Goal: Task Accomplishment & Management: Manage account settings

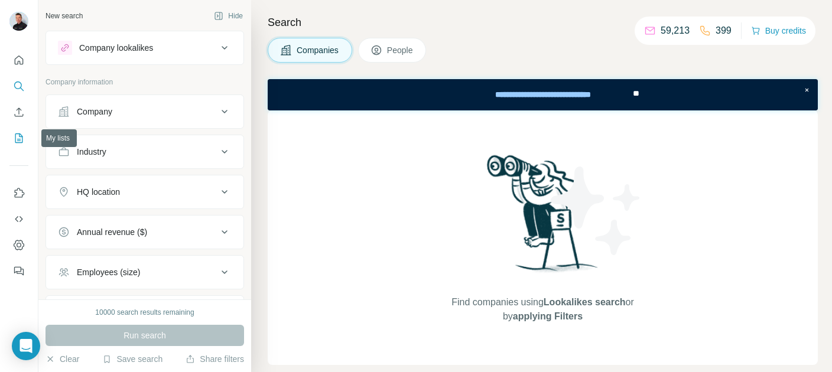
click at [17, 134] on icon "My lists" at bounding box center [19, 138] width 12 height 12
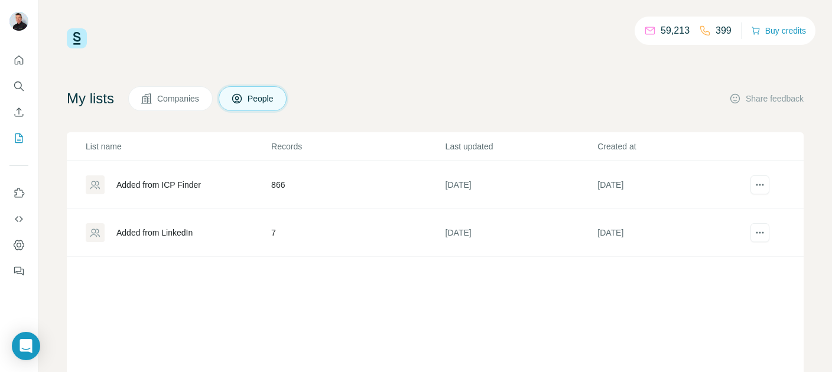
click at [176, 187] on div "Added from ICP Finder" at bounding box center [158, 185] width 84 height 12
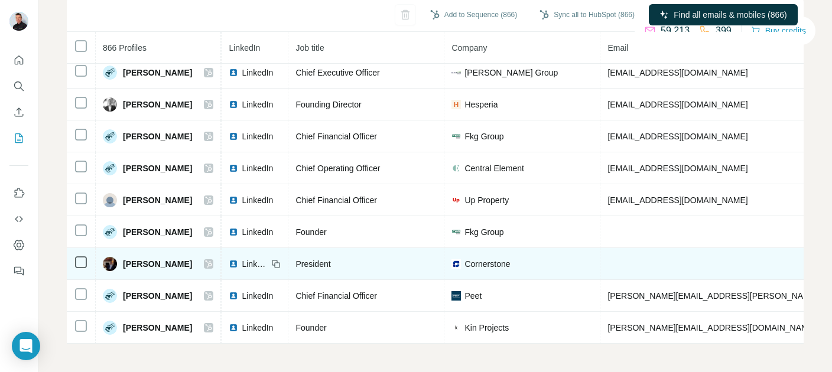
scroll to position [677, 0]
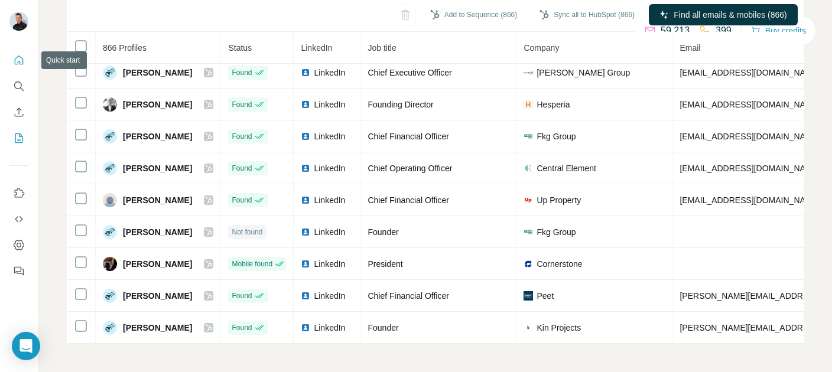
click at [13, 63] on icon "Quick start" at bounding box center [19, 60] width 12 height 12
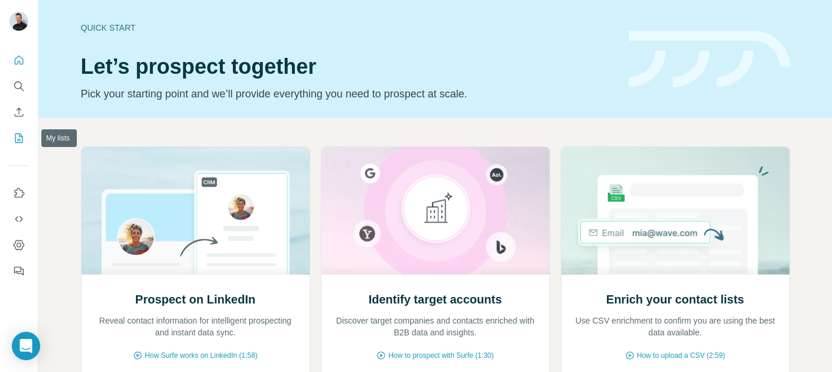
click at [19, 143] on icon "My lists" at bounding box center [19, 138] width 12 height 12
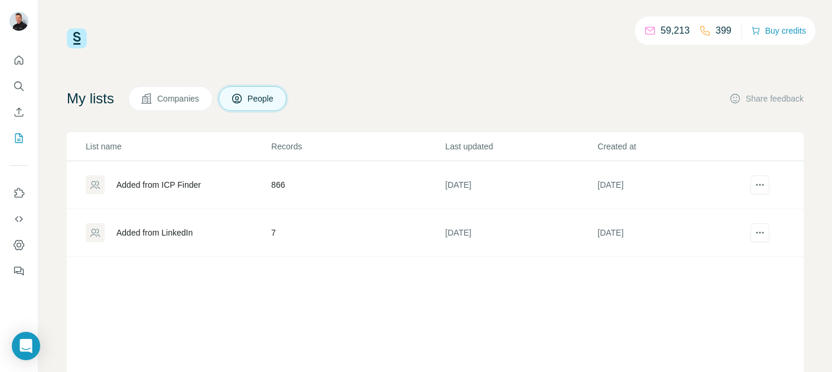
click at [166, 103] on span "Companies" at bounding box center [178, 99] width 43 height 12
click at [180, 99] on span "Companies" at bounding box center [178, 99] width 43 height 12
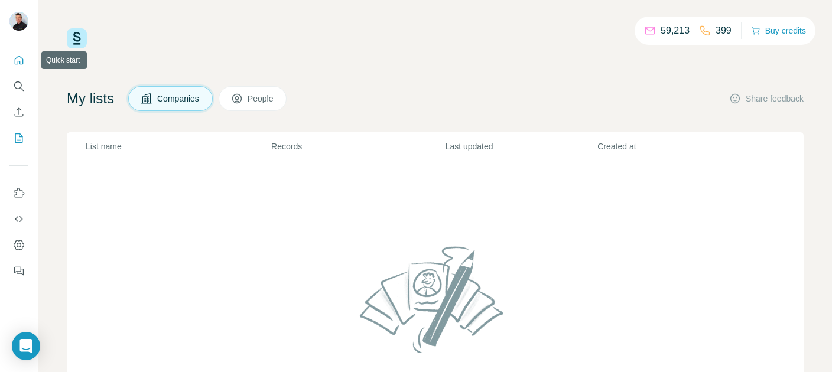
click at [18, 60] on icon "Quick start" at bounding box center [19, 60] width 12 height 12
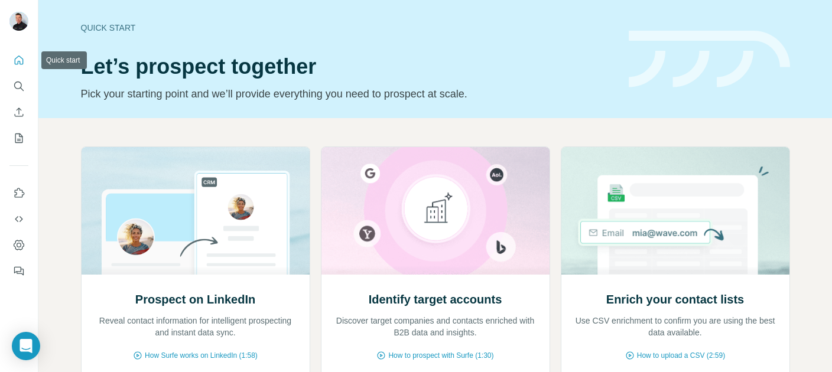
click at [19, 66] on button "Quick start" at bounding box center [18, 60] width 19 height 21
click at [19, 86] on icon "Search" at bounding box center [19, 86] width 12 height 12
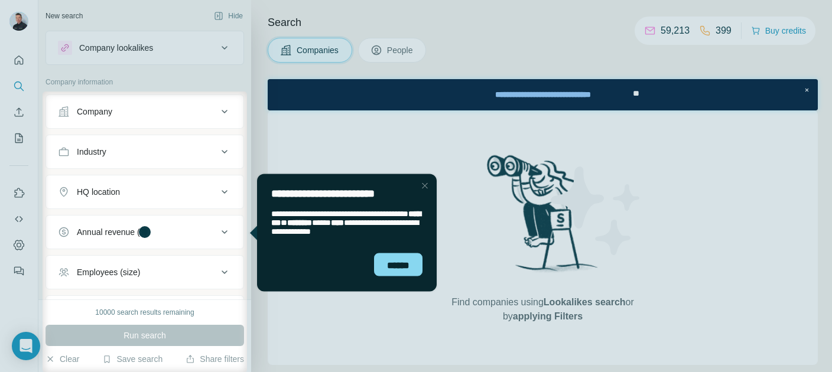
click at [224, 113] on icon at bounding box center [224, 112] width 6 height 4
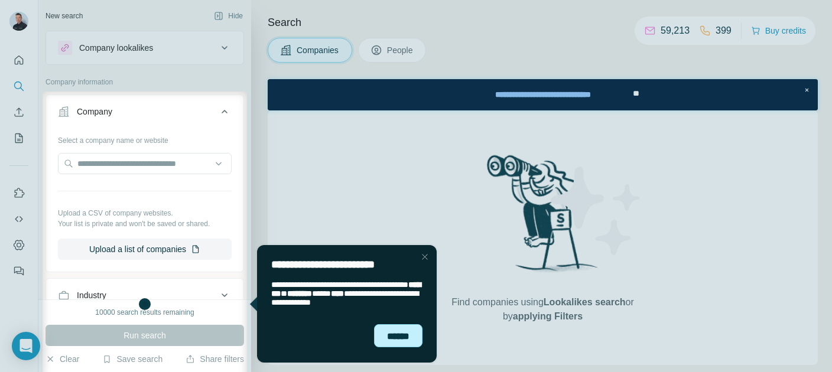
click at [407, 347] on div "******" at bounding box center [398, 336] width 48 height 24
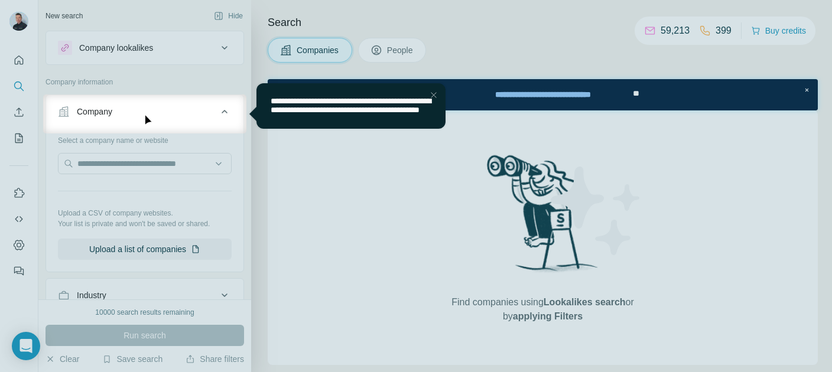
click at [114, 163] on div at bounding box center [416, 252] width 832 height 239
click at [434, 95] on div "Close Step" at bounding box center [433, 95] width 14 height 14
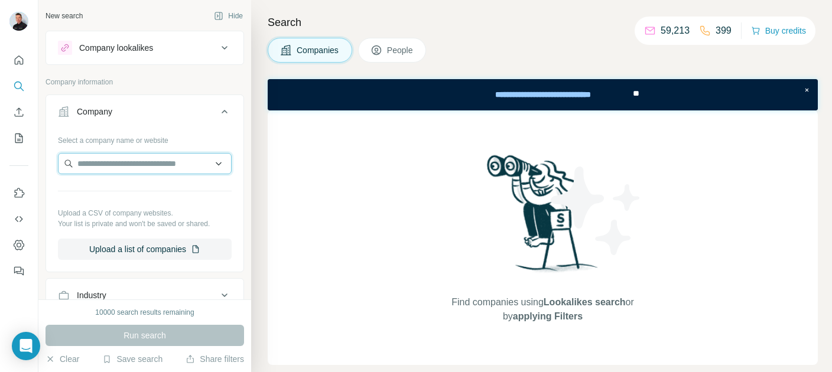
click at [97, 168] on input "text" at bounding box center [145, 163] width 174 height 21
click at [148, 251] on button "Upload a list of companies" at bounding box center [145, 249] width 174 height 21
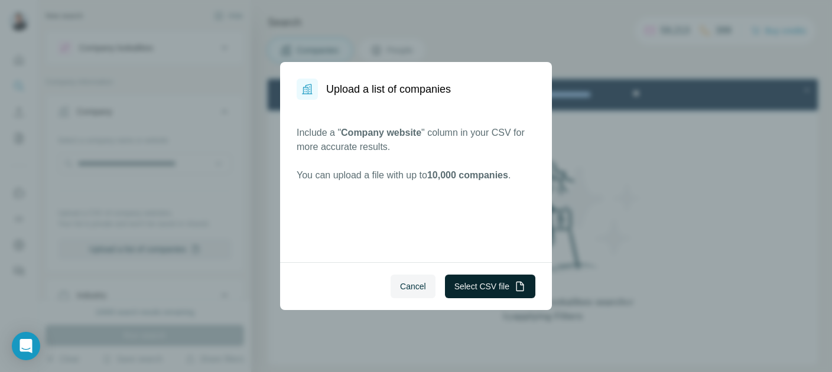
click at [495, 289] on button "Select CSV file" at bounding box center [490, 287] width 90 height 24
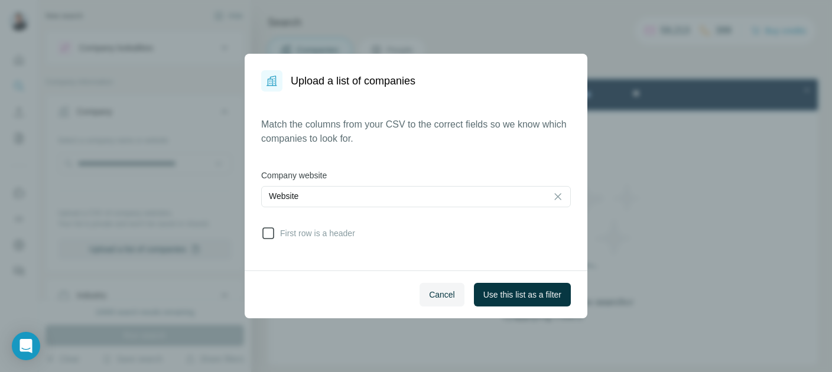
click at [268, 236] on icon at bounding box center [268, 233] width 14 height 14
click at [524, 297] on span "Use this list as a filter" at bounding box center [522, 295] width 78 height 12
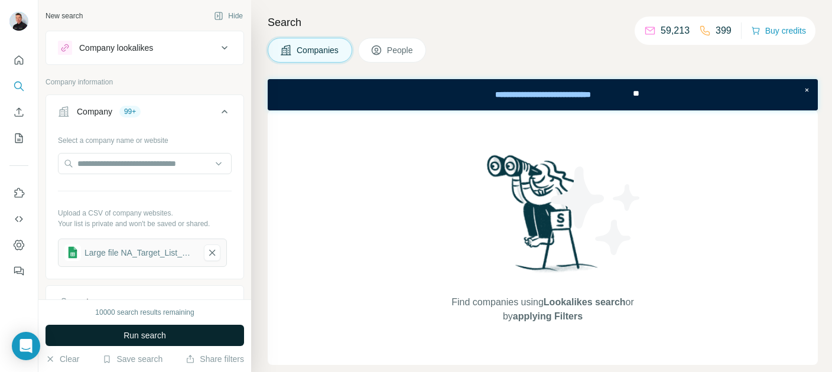
click at [155, 339] on span "Run search" at bounding box center [144, 336] width 43 height 12
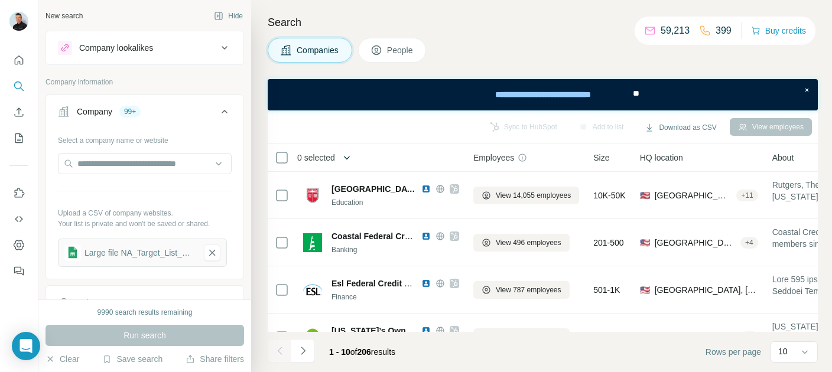
click at [347, 158] on icon "button" at bounding box center [347, 158] width 12 height 12
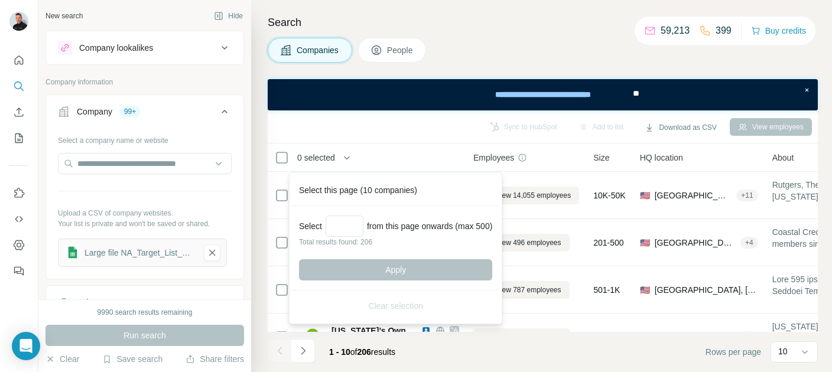
click at [453, 56] on div "Companies People" at bounding box center [543, 50] width 550 height 25
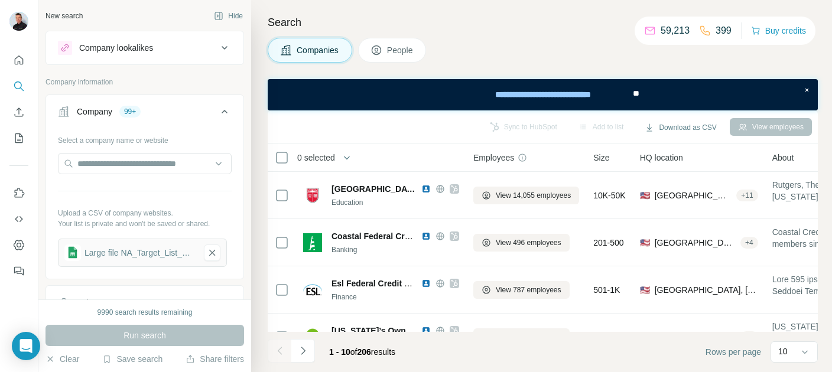
click at [406, 50] on span "People" at bounding box center [400, 50] width 27 height 12
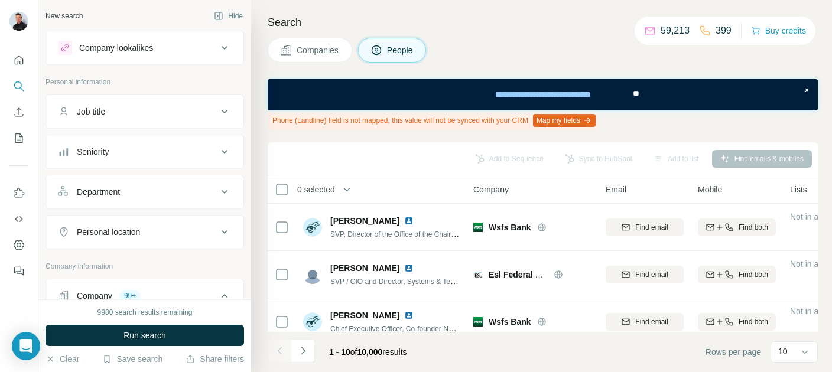
click at [223, 113] on icon at bounding box center [224, 112] width 14 height 14
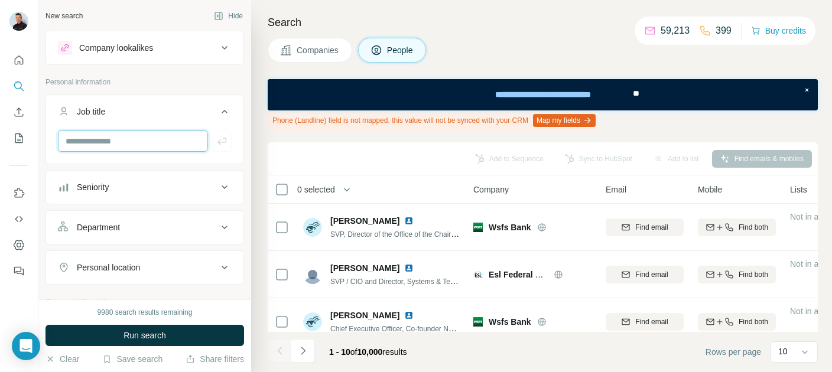
click at [109, 144] on input "text" at bounding box center [133, 141] width 150 height 21
click at [120, 143] on input "**********" at bounding box center [133, 141] width 150 height 21
type input "**********"
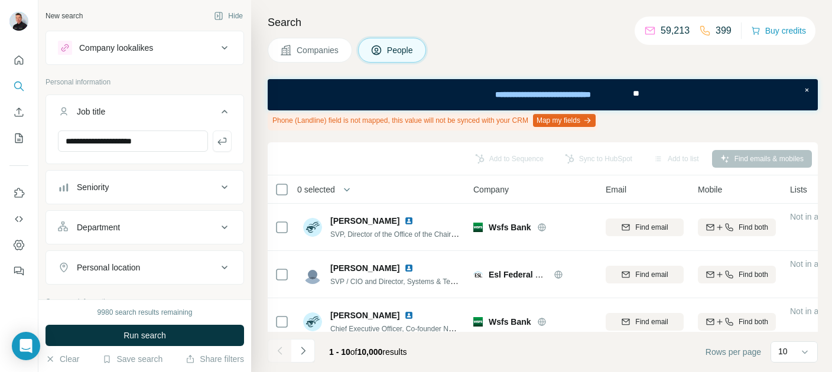
click at [221, 187] on icon at bounding box center [224, 187] width 14 height 14
click at [64, 237] on icon at bounding box center [65, 239] width 14 height 14
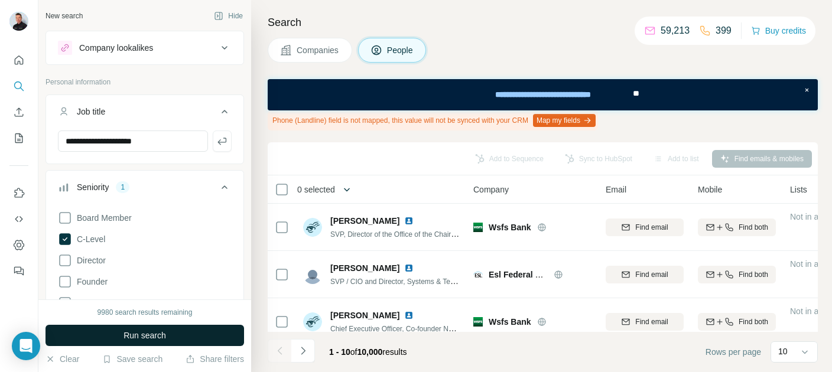
click at [346, 193] on icon "button" at bounding box center [347, 190] width 12 height 12
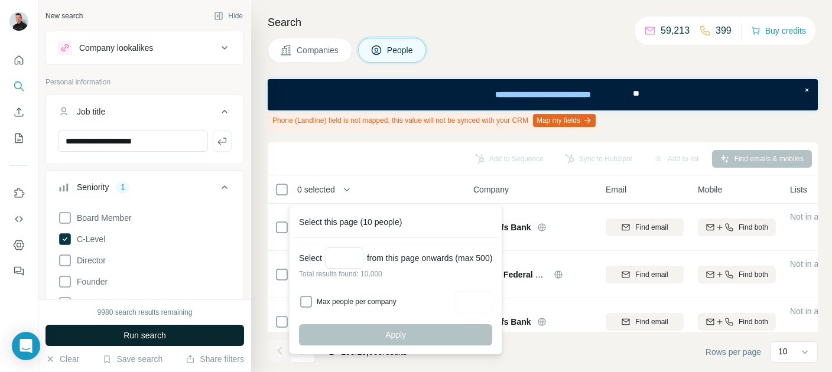
click at [329, 144] on div "Add to Sequence Sync to HubSpot Add to list Find emails & mobiles" at bounding box center [543, 158] width 550 height 33
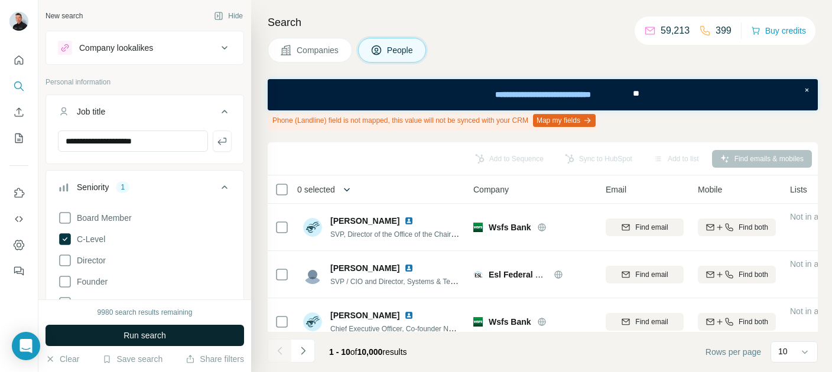
click at [351, 194] on icon "button" at bounding box center [347, 190] width 12 height 12
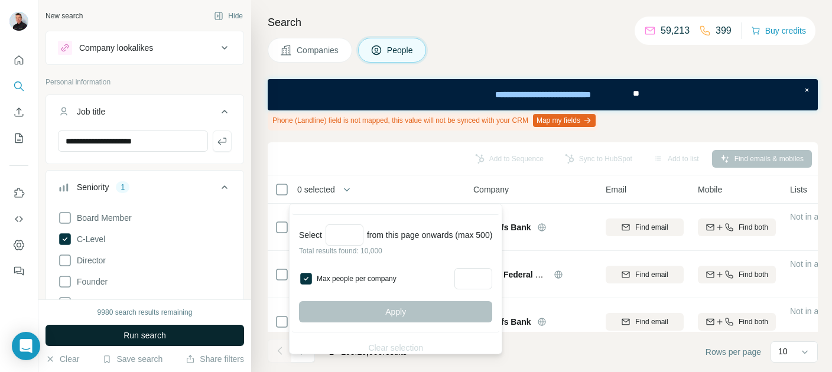
scroll to position [25, 0]
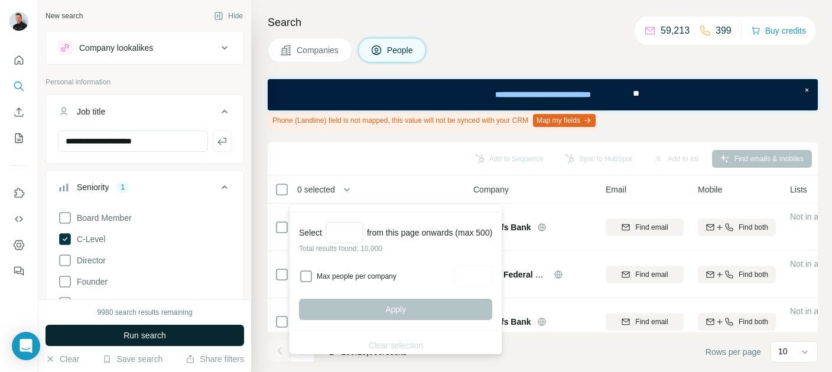
click at [305, 48] on span "Companies" at bounding box center [317, 50] width 43 height 12
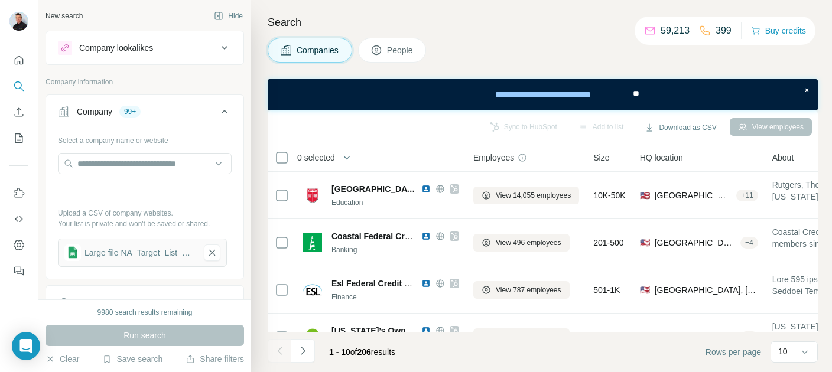
scroll to position [0, 0]
click at [347, 157] on icon "button" at bounding box center [347, 158] width 12 height 12
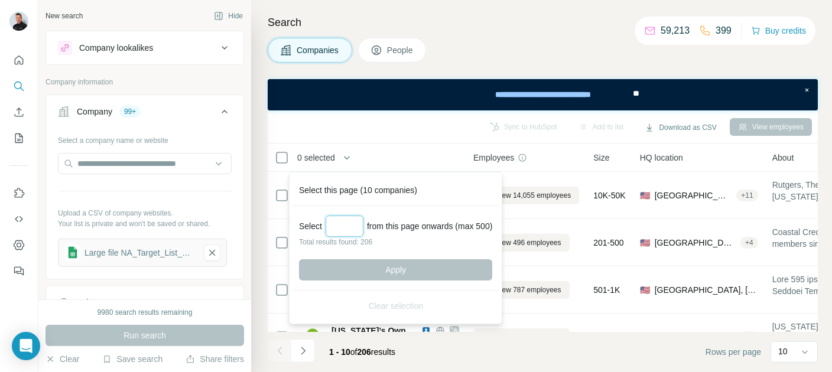
click at [353, 229] on input "Select a number (up to 500)" at bounding box center [344, 226] width 38 height 21
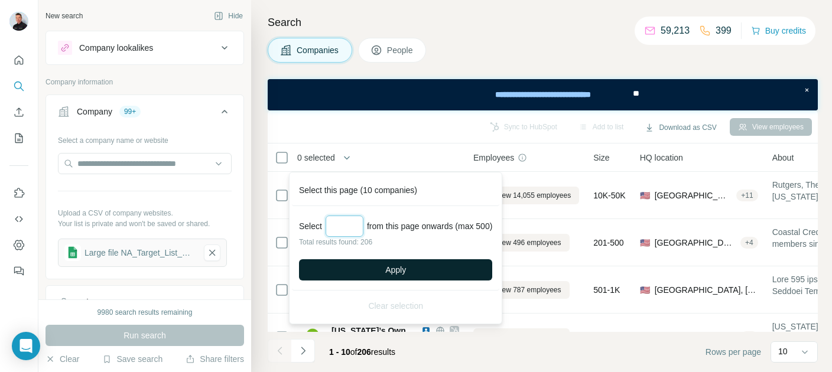
type input "***"
click at [415, 276] on button "Apply" at bounding box center [395, 269] width 193 height 21
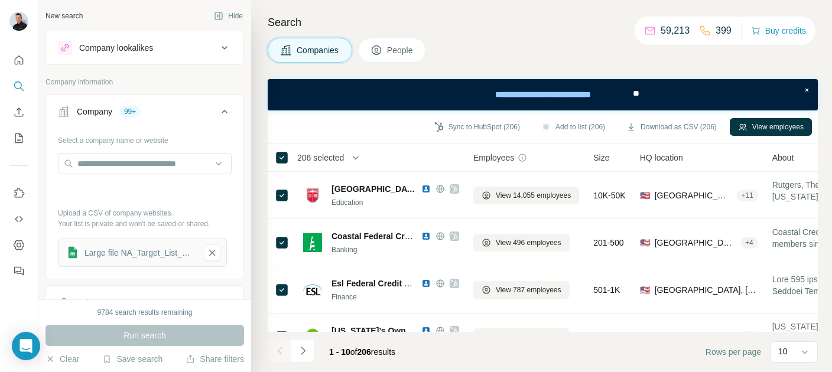
click at [396, 47] on span "People" at bounding box center [400, 50] width 27 height 12
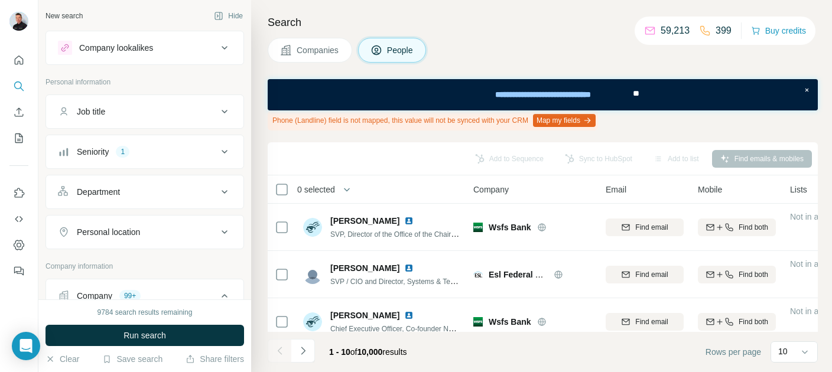
click at [227, 113] on icon at bounding box center [224, 112] width 14 height 14
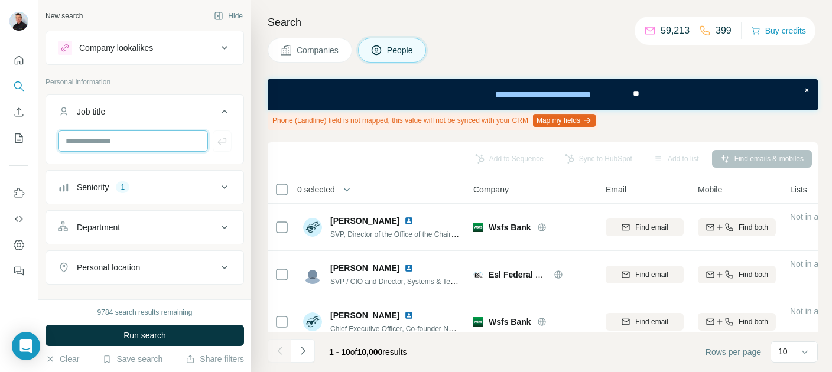
click at [123, 142] on input "text" at bounding box center [133, 141] width 150 height 21
type input "**********"
click at [227, 190] on icon at bounding box center [224, 187] width 14 height 14
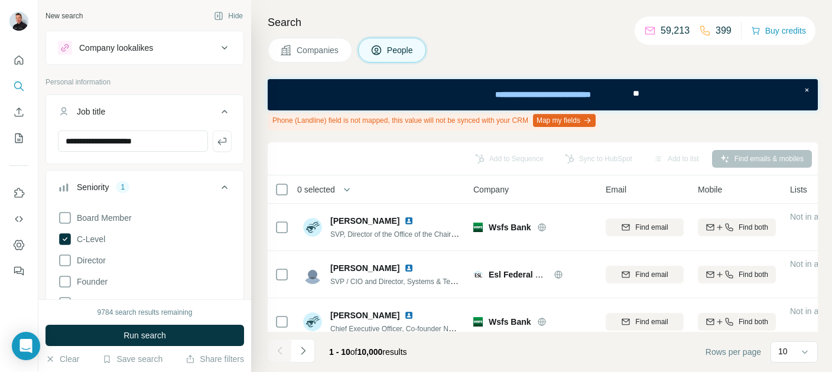
click at [256, 157] on div "Search Companies People Phone (Landline) field is not mapped, this value will n…" at bounding box center [541, 186] width 581 height 372
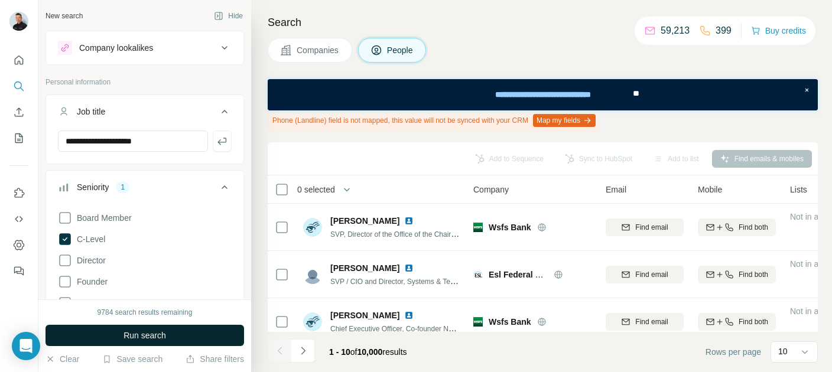
click at [174, 333] on button "Run search" at bounding box center [144, 335] width 198 height 21
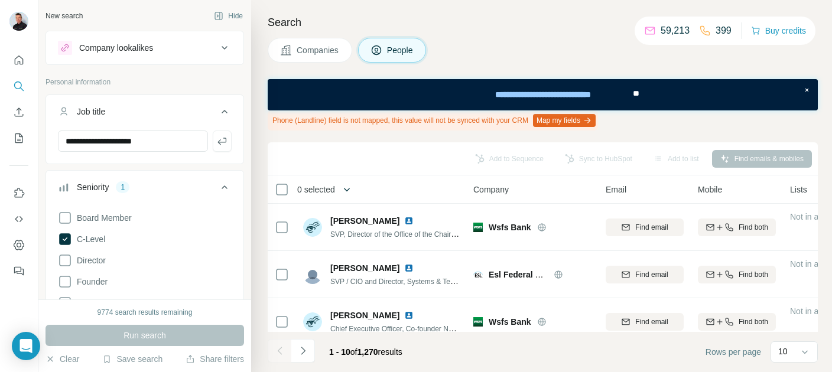
click at [353, 187] on icon "button" at bounding box center [347, 190] width 12 height 12
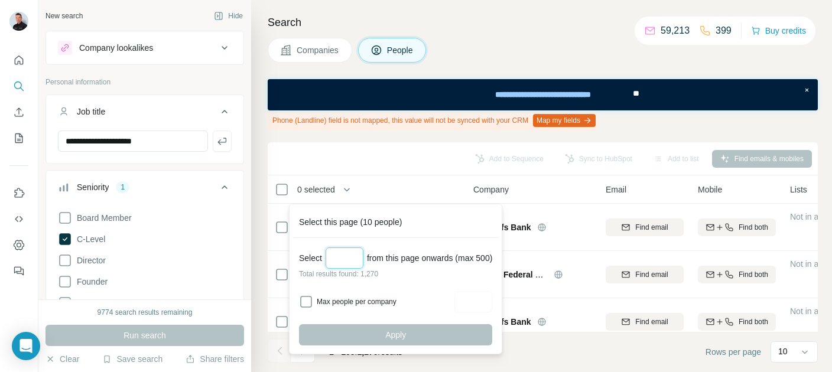
click at [332, 257] on input "Select a number (up to 500)" at bounding box center [344, 257] width 38 height 21
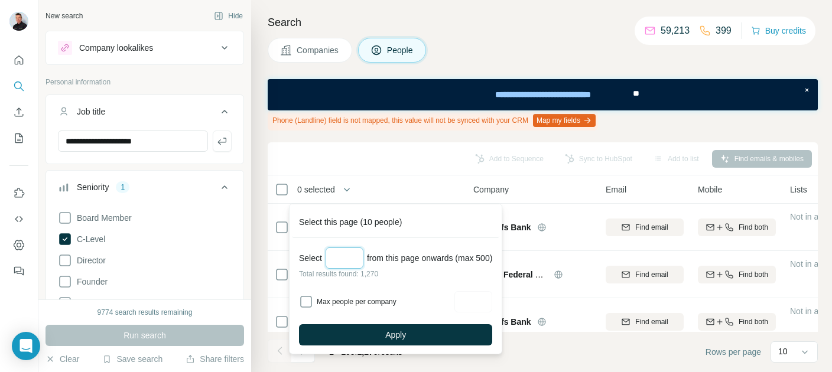
type input "*"
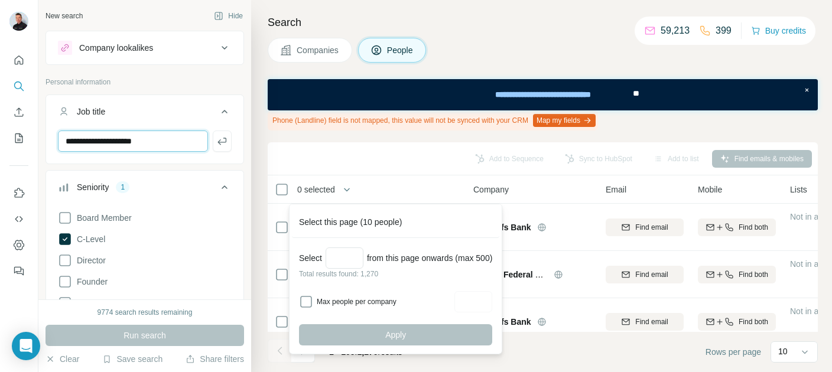
click at [118, 141] on input "**********" at bounding box center [133, 141] width 150 height 21
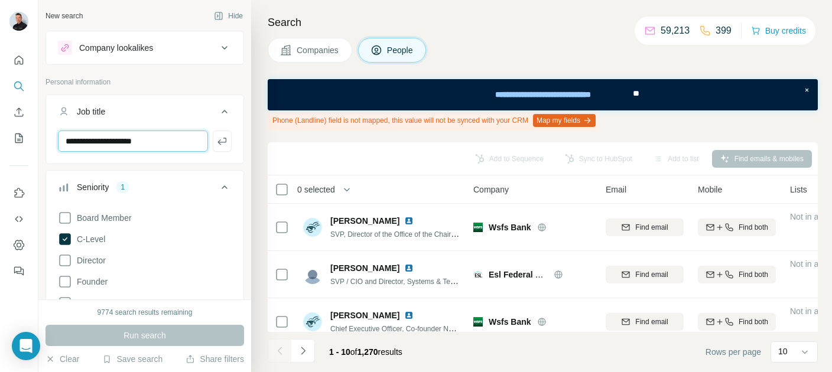
click at [118, 141] on input "**********" at bounding box center [133, 141] width 150 height 21
type input "**********"
click at [149, 328] on div "Run search" at bounding box center [144, 335] width 198 height 21
click at [221, 143] on icon "button" at bounding box center [222, 141] width 12 height 12
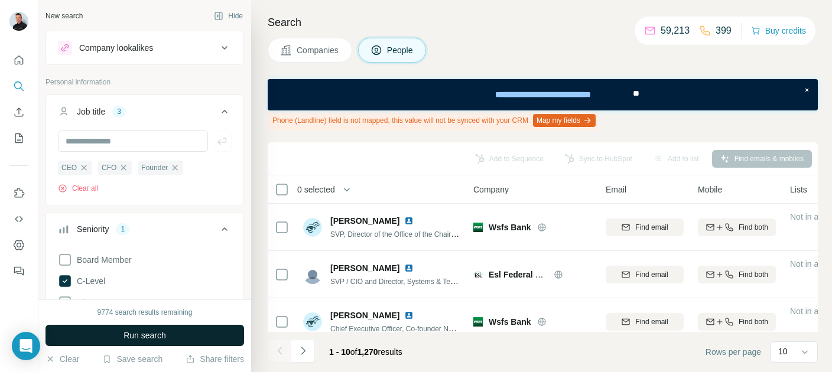
click at [155, 340] on span "Run search" at bounding box center [144, 336] width 43 height 12
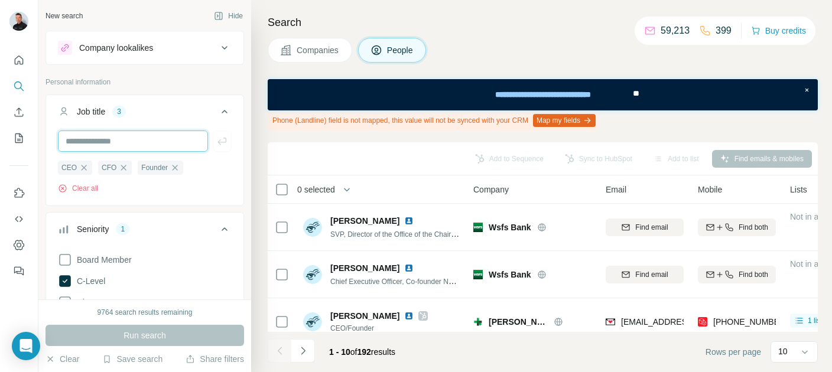
click at [114, 141] on input "text" at bounding box center [133, 141] width 150 height 21
type input "**********"
click at [223, 139] on icon "button" at bounding box center [222, 141] width 12 height 12
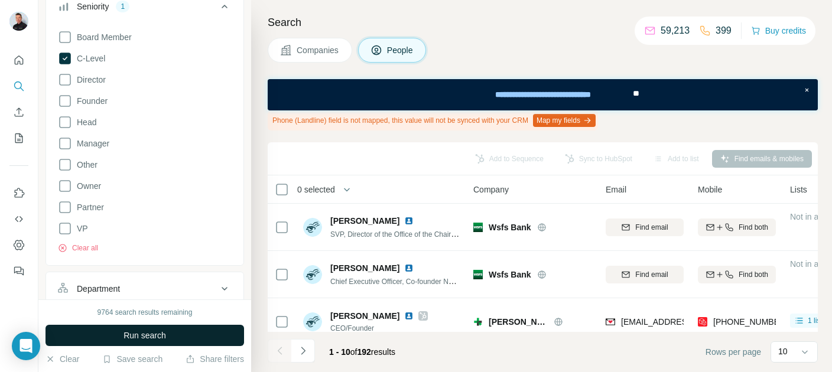
scroll to position [310, 0]
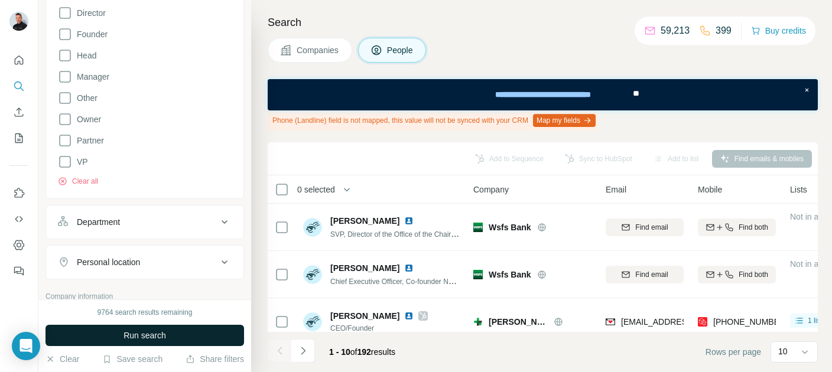
click at [224, 223] on icon at bounding box center [224, 222] width 6 height 4
click at [224, 223] on icon at bounding box center [224, 222] width 14 height 14
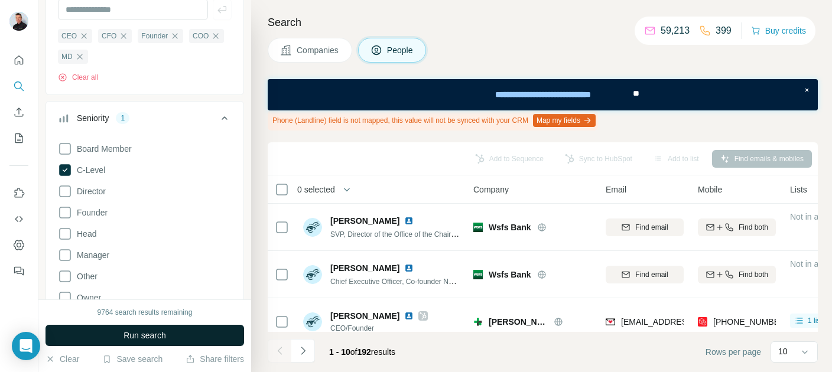
scroll to position [0, 0]
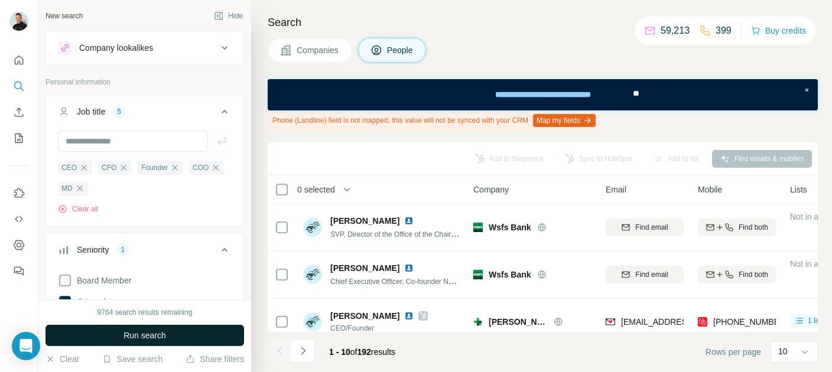
click at [165, 333] on span "Run search" at bounding box center [144, 336] width 43 height 12
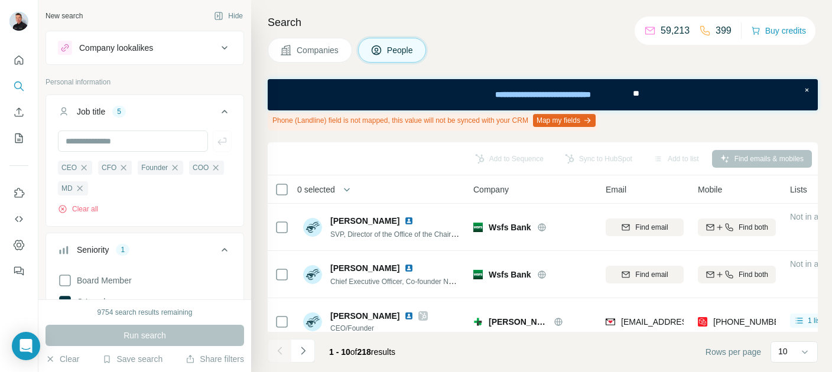
click at [310, 55] on span "Companies" at bounding box center [317, 50] width 43 height 12
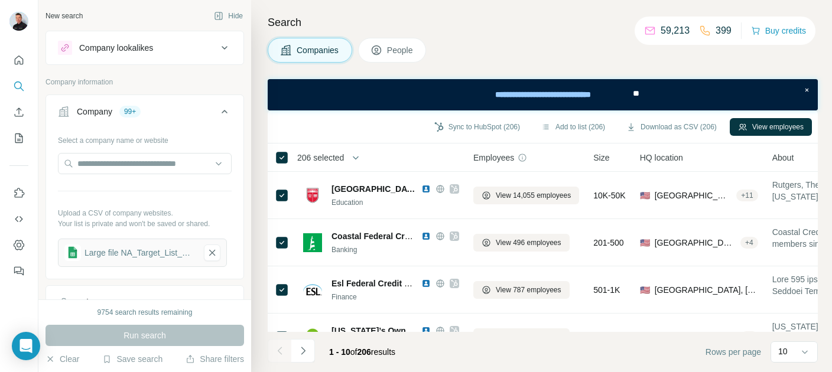
click at [399, 57] on button "People" at bounding box center [392, 50] width 69 height 25
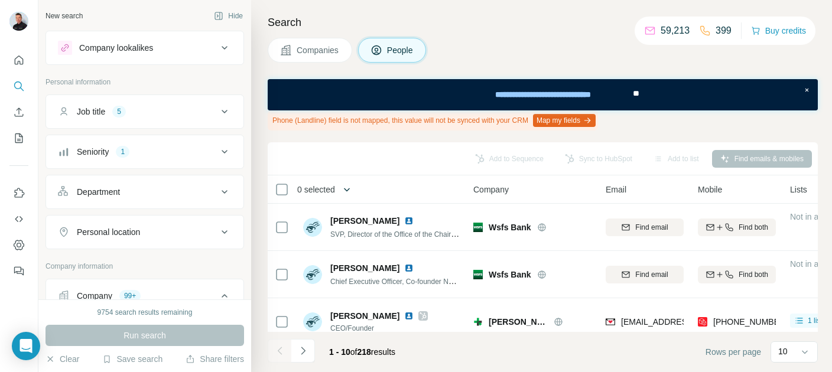
click at [348, 193] on icon "button" at bounding box center [347, 190] width 12 height 12
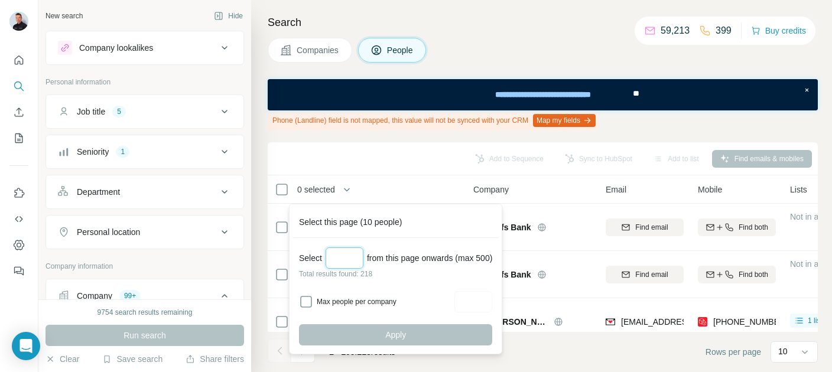
click at [334, 262] on input "Select a number (up to 500)" at bounding box center [344, 257] width 38 height 21
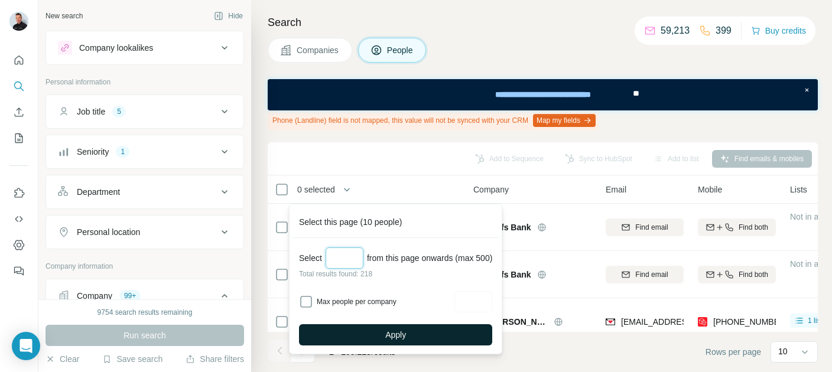
type input "***"
click at [406, 333] on span "Apply" at bounding box center [395, 335] width 21 height 12
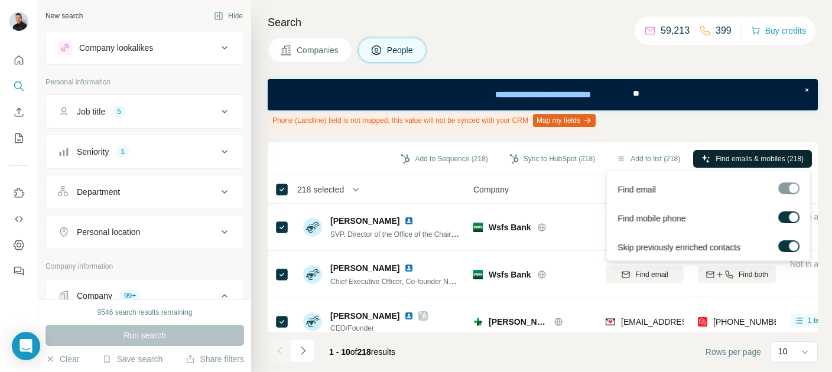
click at [752, 159] on span "Find emails & mobiles (218)" at bounding box center [759, 159] width 88 height 11
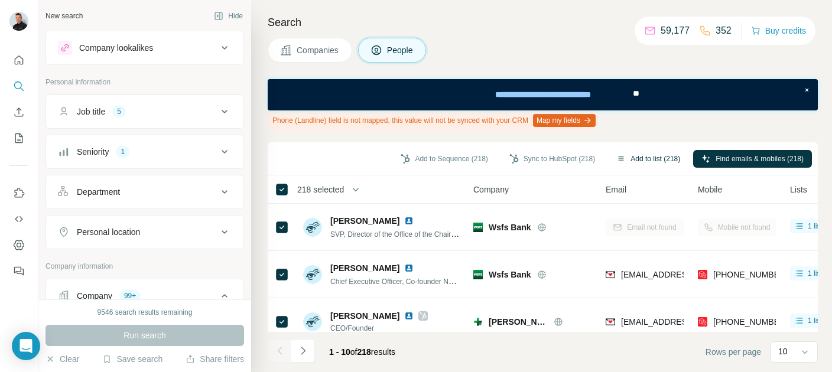
click at [648, 159] on button "Add to list (218)" at bounding box center [648, 159] width 80 height 18
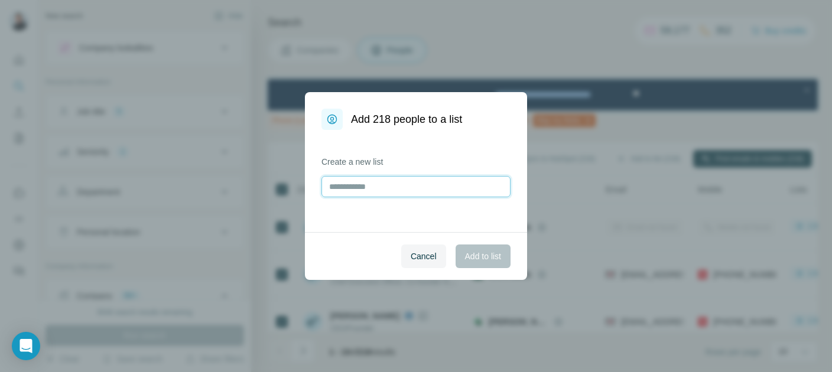
click at [346, 184] on input "text" at bounding box center [415, 186] width 189 height 21
type input "**********"
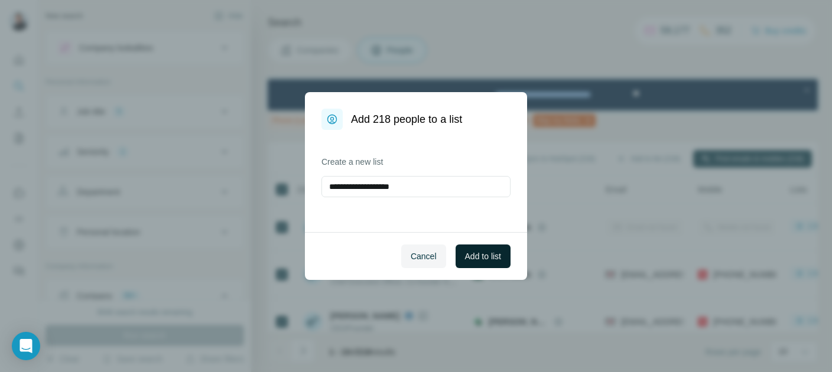
click at [480, 259] on span "Add to list" at bounding box center [483, 256] width 36 height 12
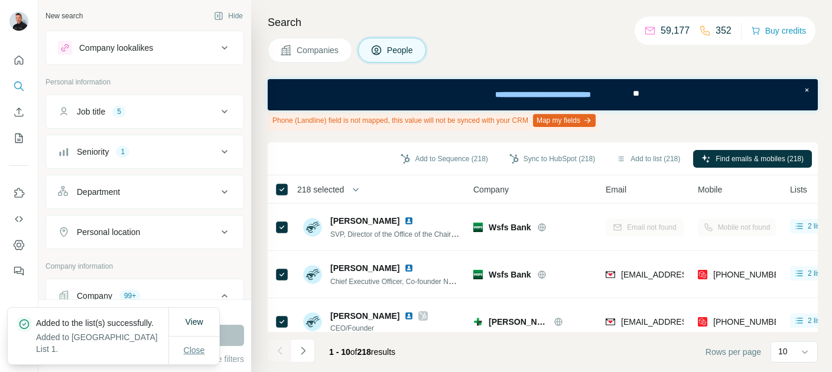
click at [195, 351] on span "Close" at bounding box center [194, 350] width 21 height 12
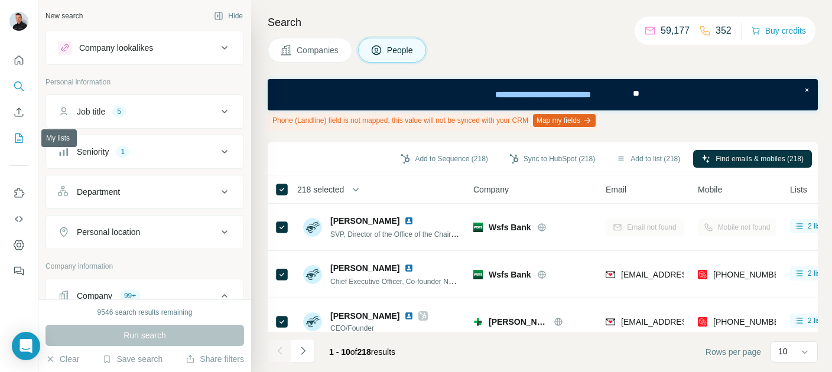
click at [18, 133] on icon "My lists" at bounding box center [19, 138] width 12 height 12
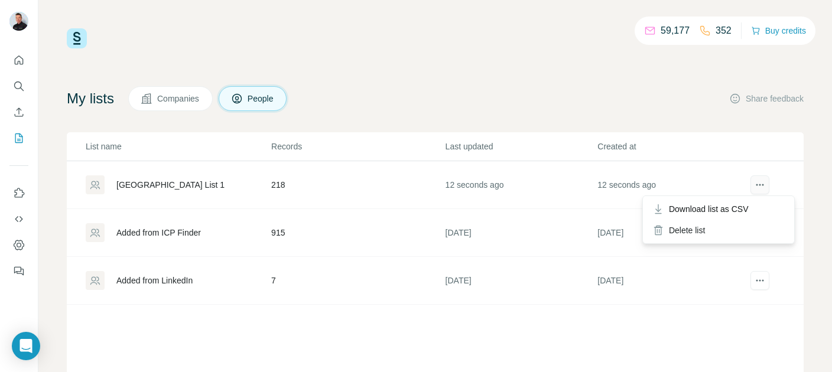
click at [762, 187] on icon "actions" at bounding box center [760, 185] width 12 height 12
click at [717, 209] on span "Download list as CSV" at bounding box center [709, 209] width 80 height 12
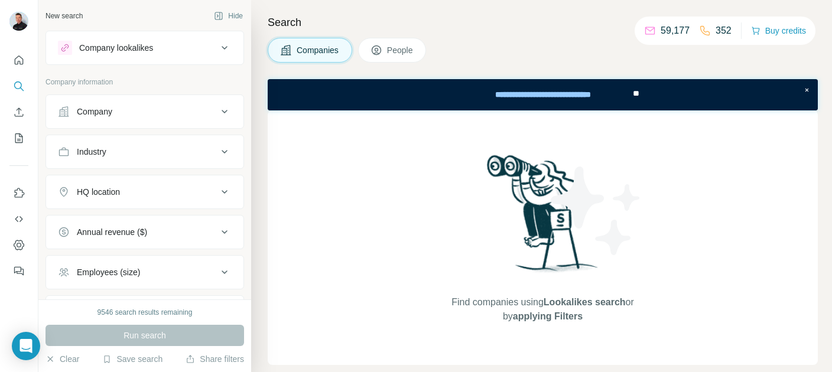
click at [228, 110] on icon at bounding box center [224, 112] width 14 height 14
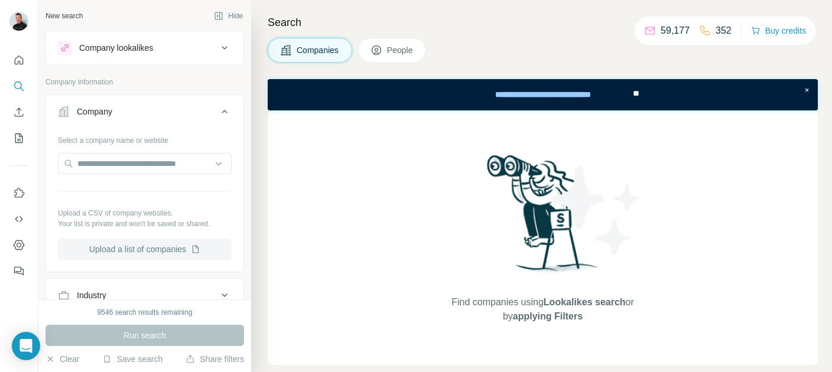
click at [142, 250] on button "Upload a list of companies" at bounding box center [145, 249] width 174 height 21
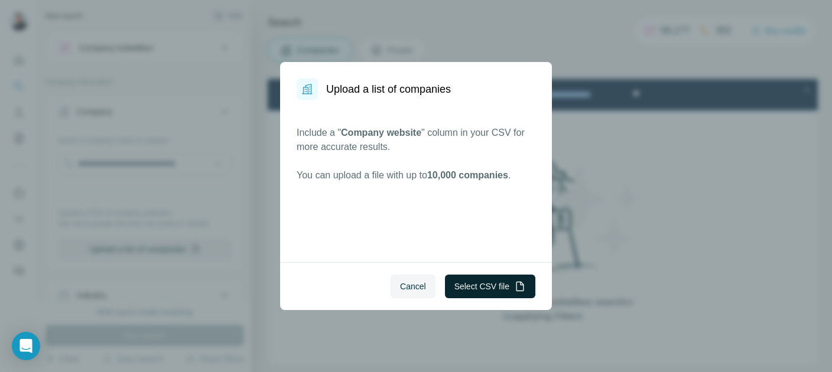
click at [485, 288] on button "Select CSV file" at bounding box center [490, 287] width 90 height 24
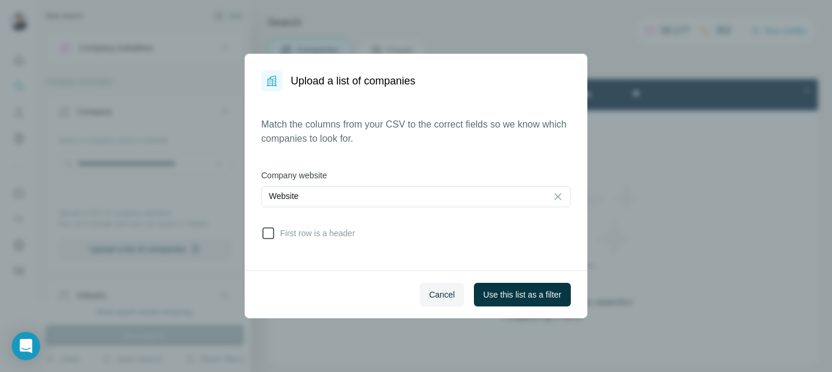
click at [267, 236] on icon at bounding box center [268, 233] width 14 height 14
click at [513, 294] on span "Use this list as a filter" at bounding box center [522, 295] width 78 height 12
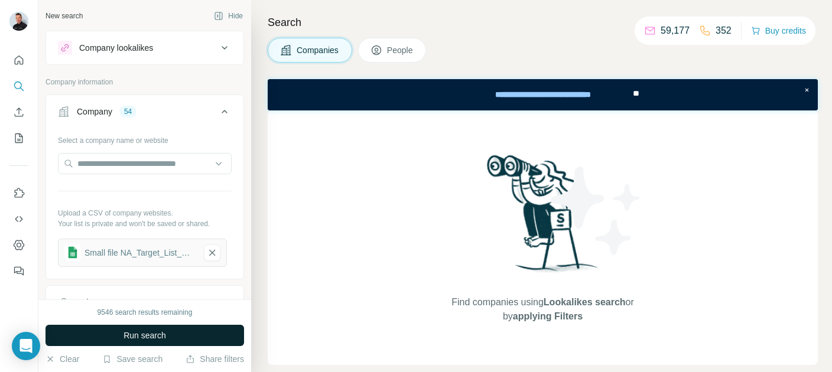
click at [149, 337] on span "Run search" at bounding box center [144, 336] width 43 height 12
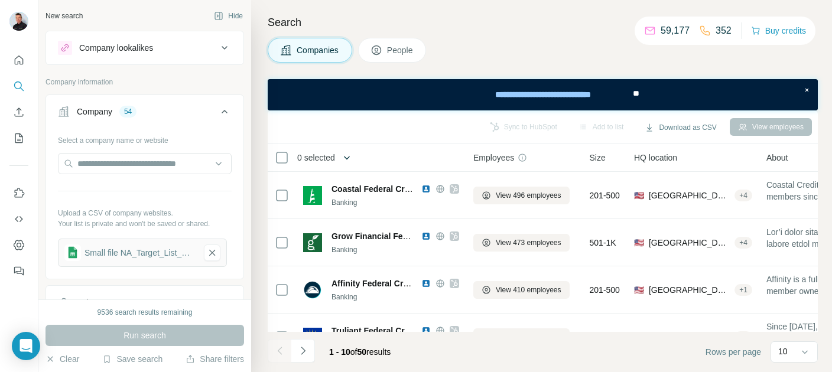
click at [351, 153] on icon "button" at bounding box center [347, 158] width 12 height 12
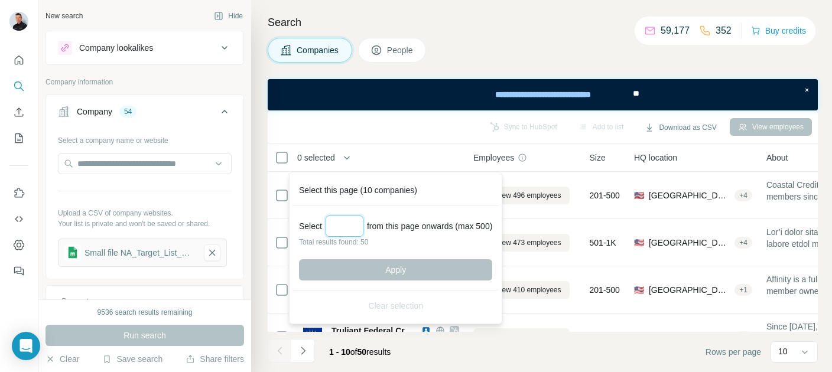
click at [351, 220] on input "Select a number (up to 500)" at bounding box center [344, 226] width 38 height 21
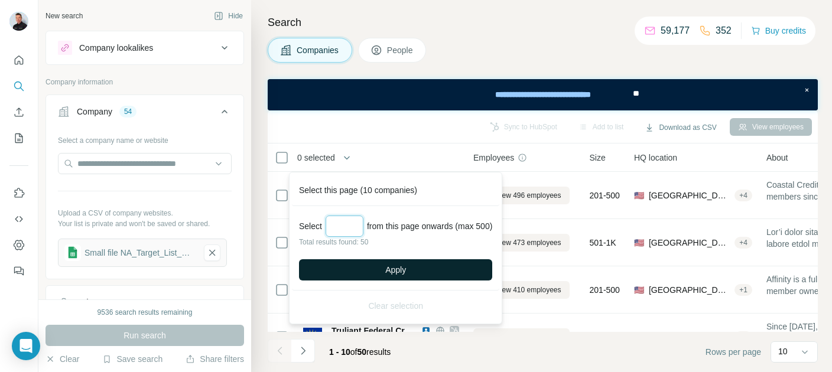
type input "**"
click at [405, 265] on span "Apply" at bounding box center [395, 270] width 21 height 12
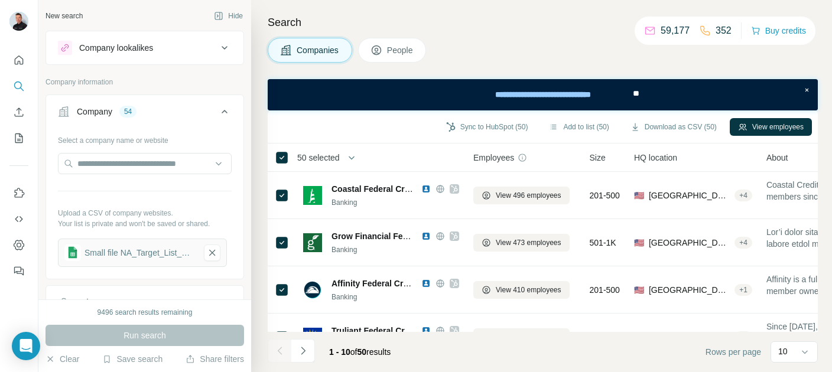
click at [399, 50] on span "People" at bounding box center [400, 50] width 27 height 12
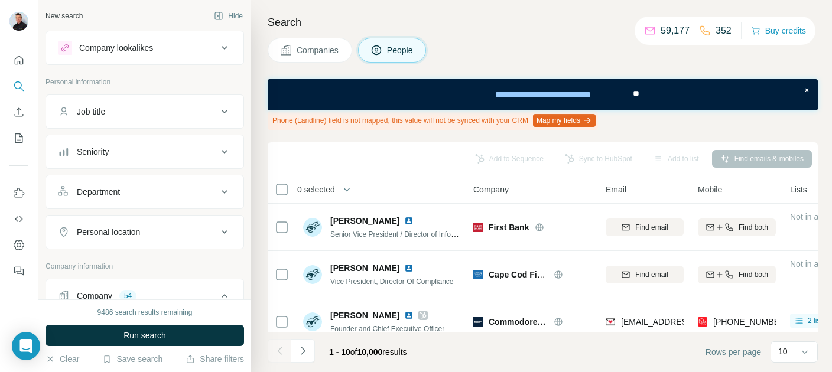
click at [317, 51] on span "Companies" at bounding box center [317, 50] width 43 height 12
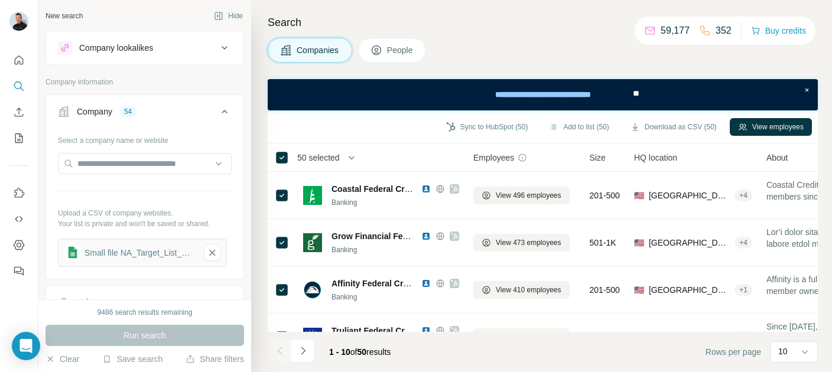
click at [399, 55] on span "People" at bounding box center [400, 50] width 27 height 12
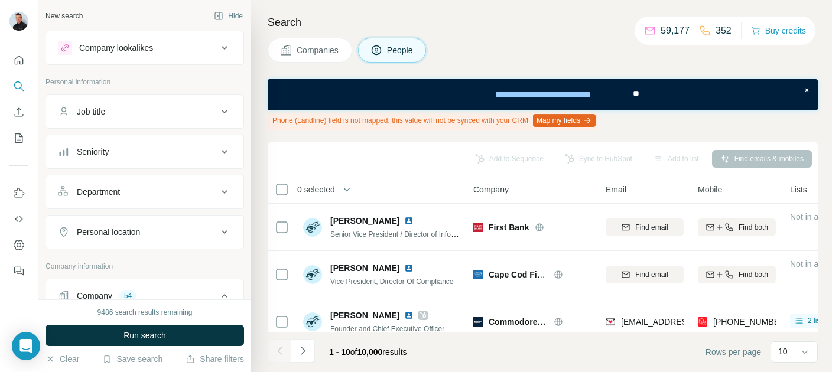
click at [233, 118] on button "Job title" at bounding box center [144, 111] width 197 height 28
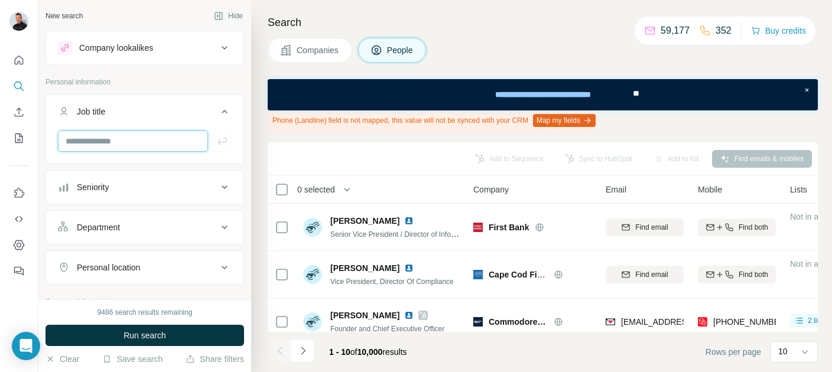
click at [107, 138] on input "text" at bounding box center [133, 141] width 150 height 21
type input "**********"
click at [220, 187] on icon at bounding box center [224, 187] width 14 height 14
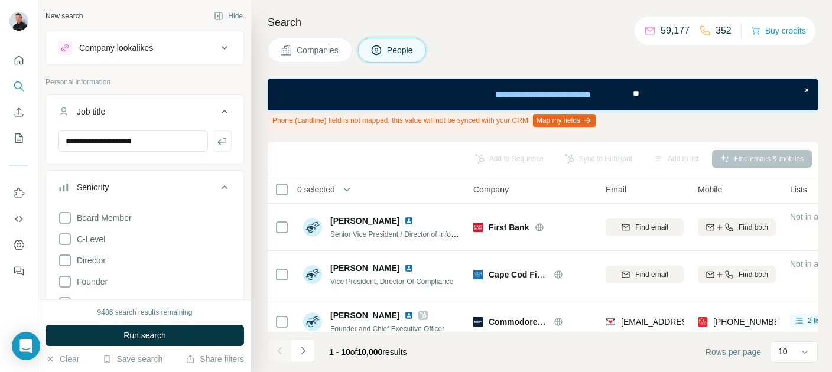
click at [153, 245] on div "Board Member C-Level Director Founder Head Manager Other Owner Partner VP" at bounding box center [145, 311] width 174 height 210
click at [89, 235] on span "C-Level" at bounding box center [88, 239] width 33 height 12
click at [158, 346] on div "9486 search results remaining Run search Clear Save search Share filters" at bounding box center [144, 335] width 213 height 73
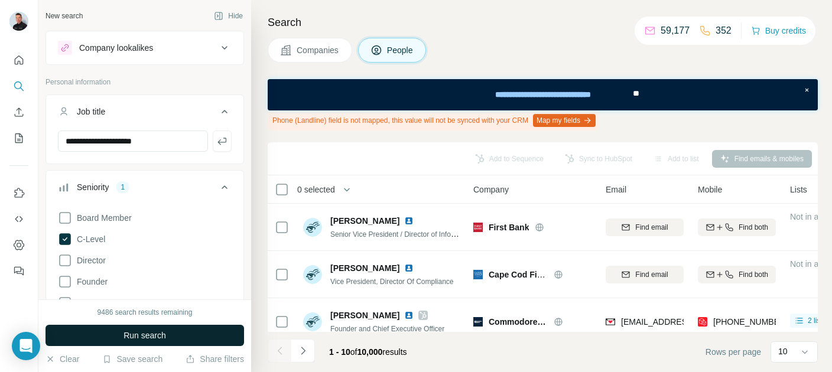
click at [159, 336] on span "Run search" at bounding box center [144, 336] width 43 height 12
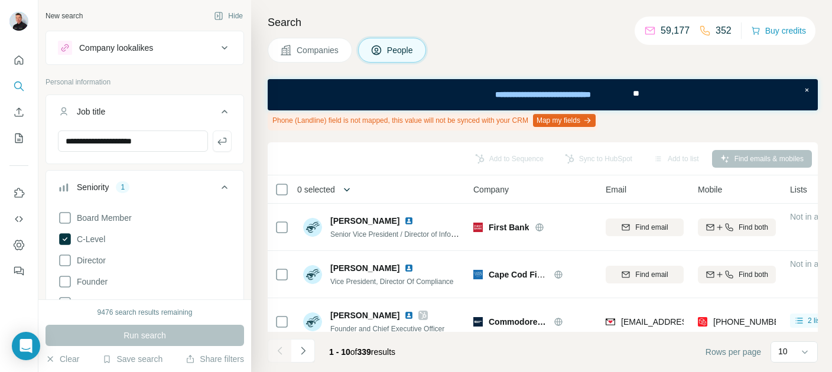
click at [347, 189] on icon "button" at bounding box center [347, 190] width 12 height 12
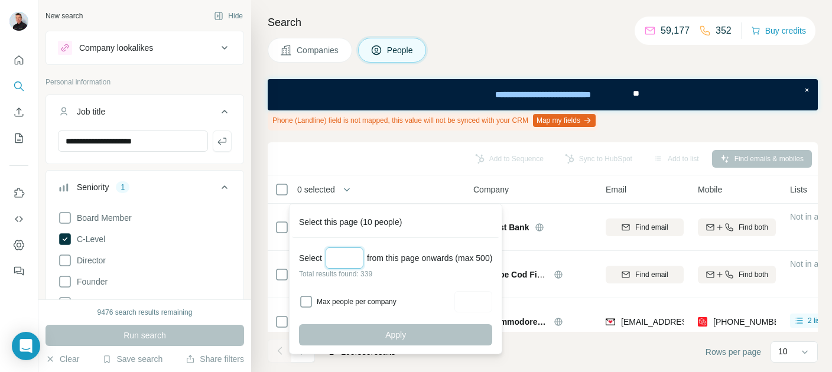
click at [338, 260] on input "Select a number (up to 500)" at bounding box center [344, 257] width 38 height 21
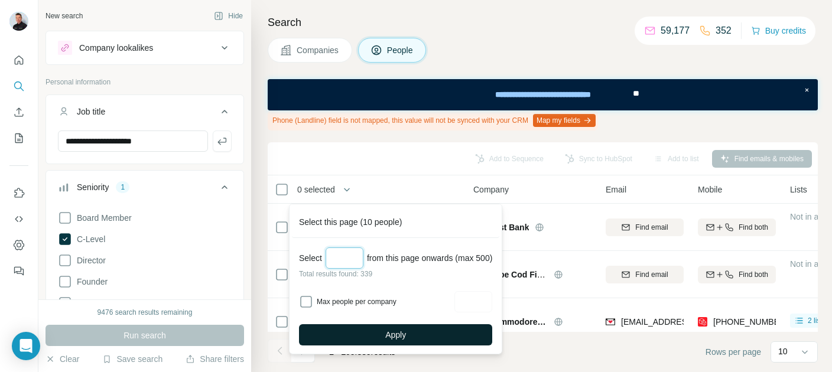
type input "***"
click at [406, 337] on span "Apply" at bounding box center [395, 335] width 21 height 12
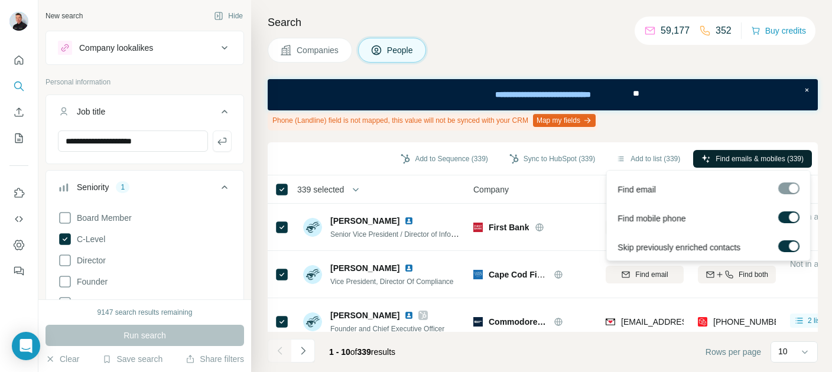
click at [736, 160] on span "Find emails & mobiles (339)" at bounding box center [759, 159] width 88 height 11
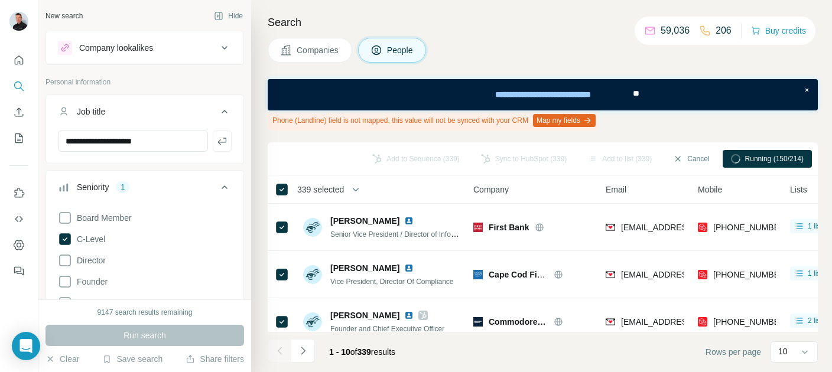
click at [226, 48] on icon at bounding box center [224, 48] width 6 height 4
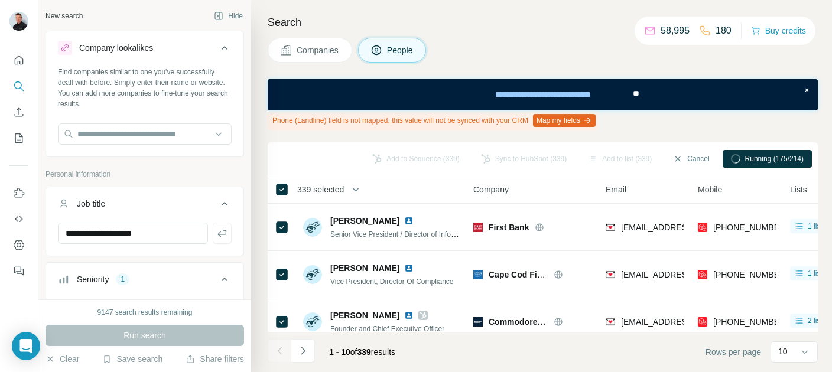
click at [221, 51] on icon at bounding box center [224, 48] width 14 height 14
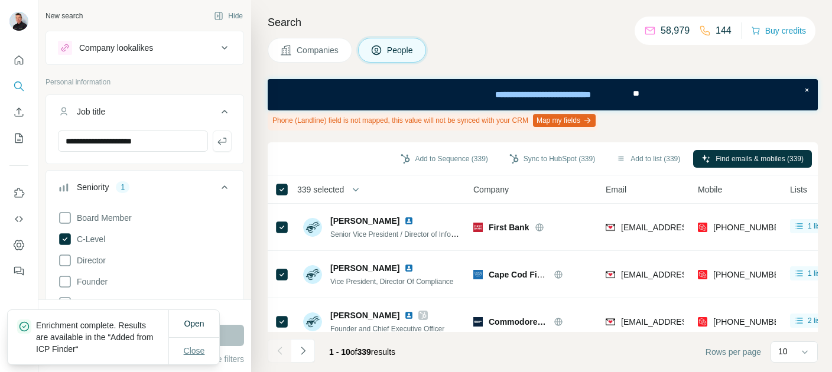
click at [194, 352] on span "Close" at bounding box center [194, 351] width 21 height 12
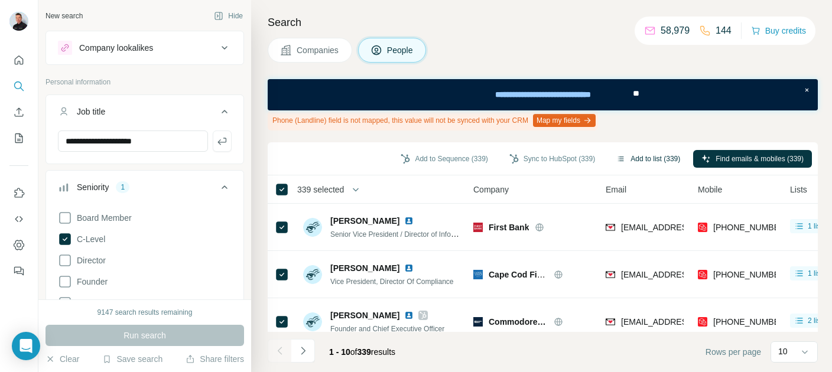
click at [640, 157] on button "Add to list (339)" at bounding box center [648, 159] width 80 height 18
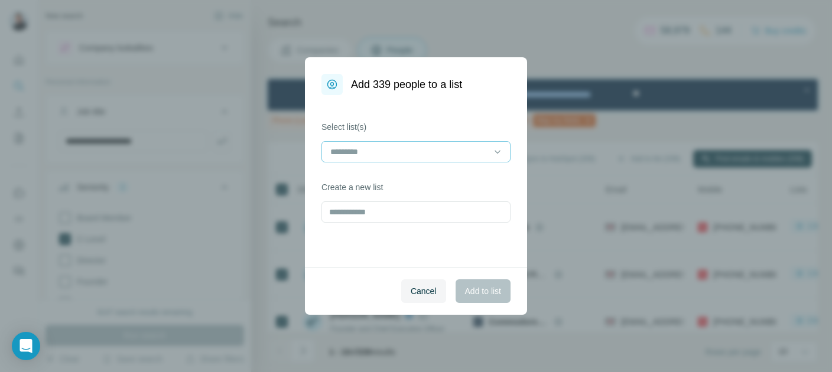
click at [426, 145] on div at bounding box center [408, 152] width 159 height 20
click at [423, 113] on div "Select list(s) Create a new list" at bounding box center [416, 181] width 222 height 172
click at [380, 211] on input "text" at bounding box center [415, 211] width 189 height 21
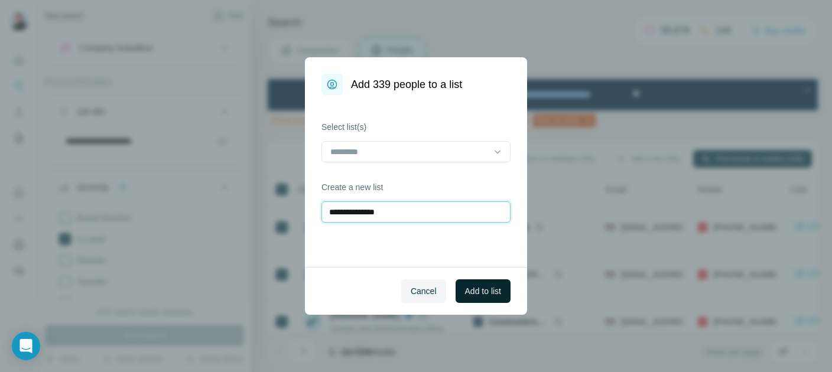
type input "**********"
click at [486, 294] on span "Add to list" at bounding box center [483, 291] width 36 height 12
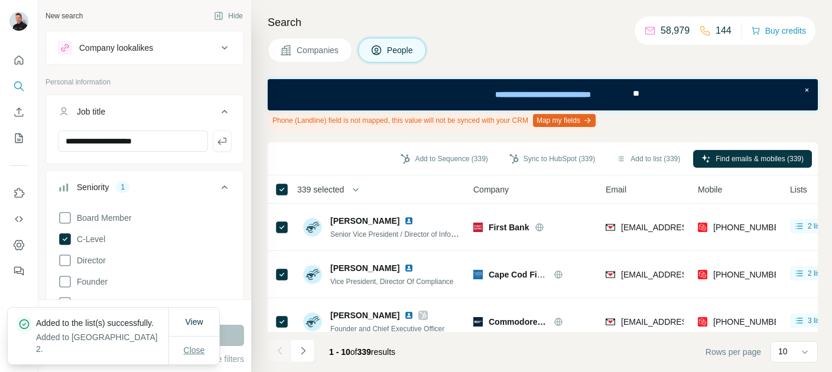
click at [195, 349] on span "Close" at bounding box center [194, 350] width 21 height 12
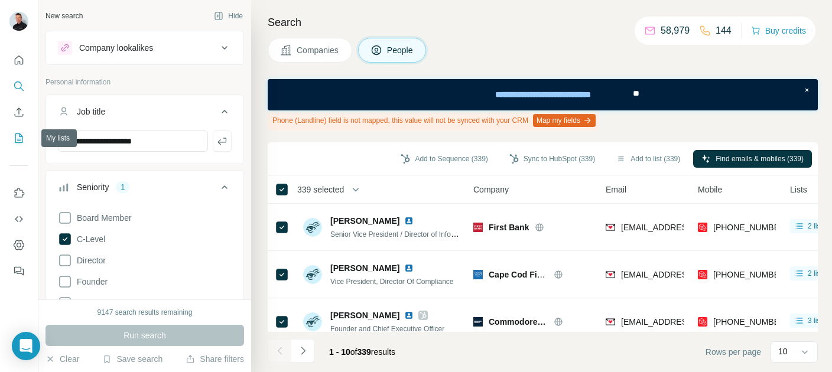
click at [15, 139] on icon "My lists" at bounding box center [19, 138] width 12 height 12
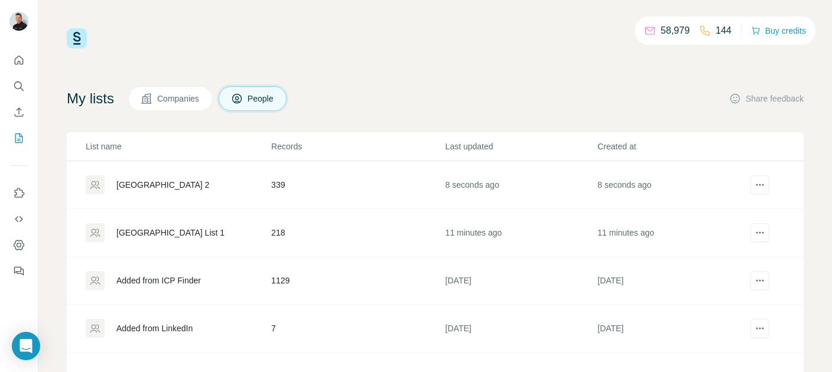
click at [269, 185] on div "[GEOGRAPHIC_DATA] 2" at bounding box center [178, 184] width 184 height 19
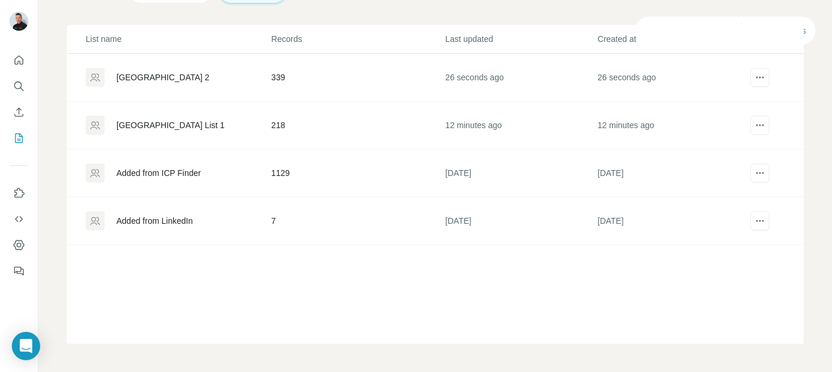
scroll to position [107, 0]
click at [154, 81] on div "[GEOGRAPHIC_DATA] 2" at bounding box center [162, 77] width 93 height 12
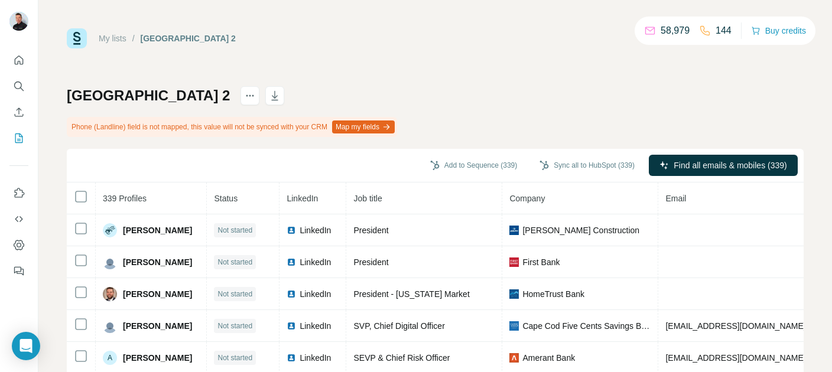
scroll to position [39, 0]
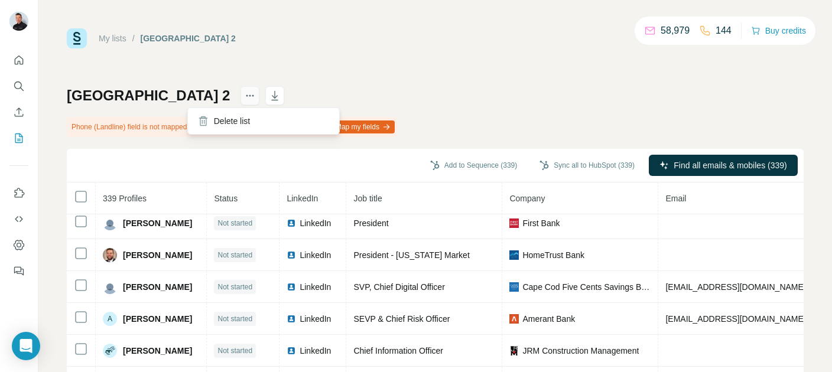
click at [244, 96] on icon "actions" at bounding box center [250, 96] width 12 height 12
click at [269, 94] on icon "button" at bounding box center [275, 96] width 12 height 12
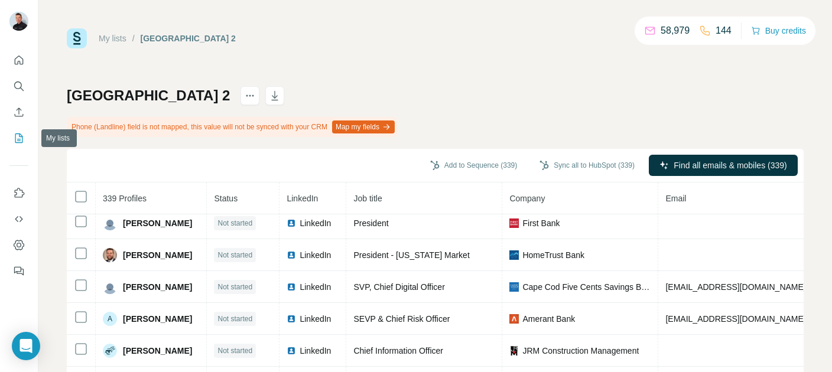
click at [17, 142] on icon "My lists" at bounding box center [19, 137] width 8 height 9
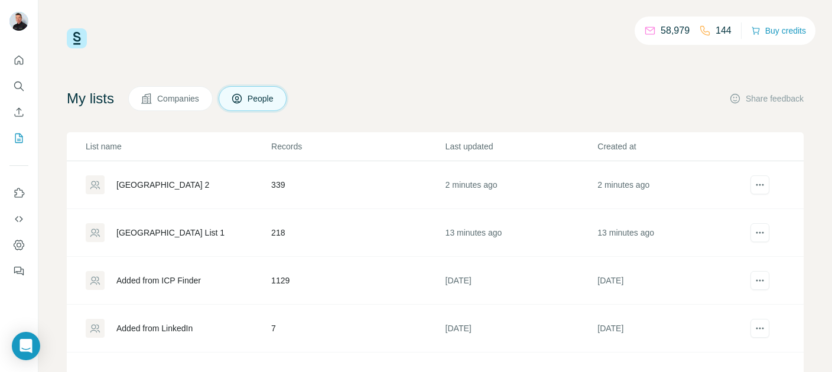
click at [166, 235] on div "[GEOGRAPHIC_DATA] List 1" at bounding box center [170, 233] width 108 height 12
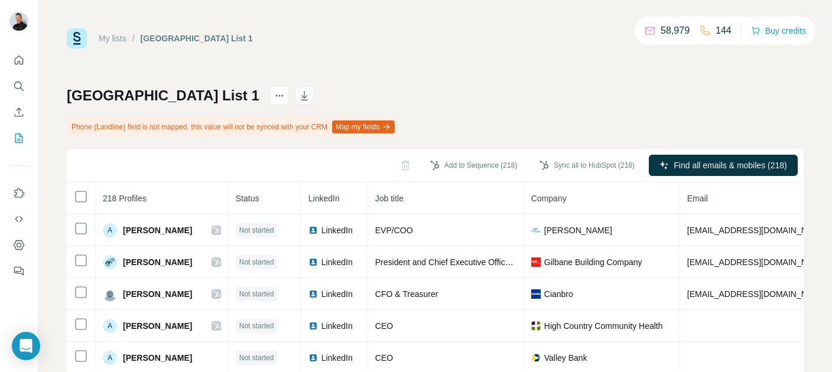
click at [298, 95] on icon "button" at bounding box center [304, 96] width 12 height 12
